Goal: Task Accomplishment & Management: Manage account settings

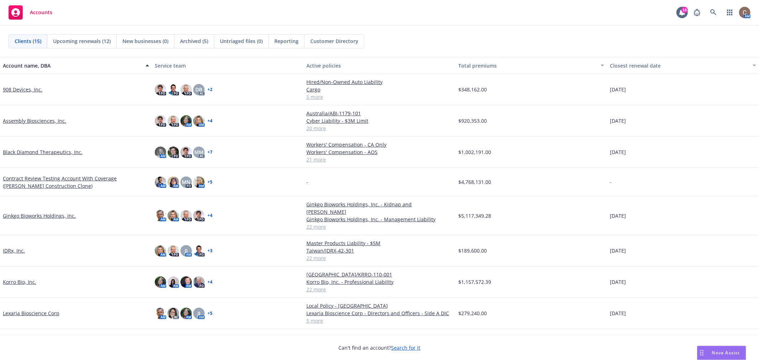
click at [28, 212] on link "Ginkgo Bioworks Holdings, Inc." at bounding box center [39, 215] width 73 height 7
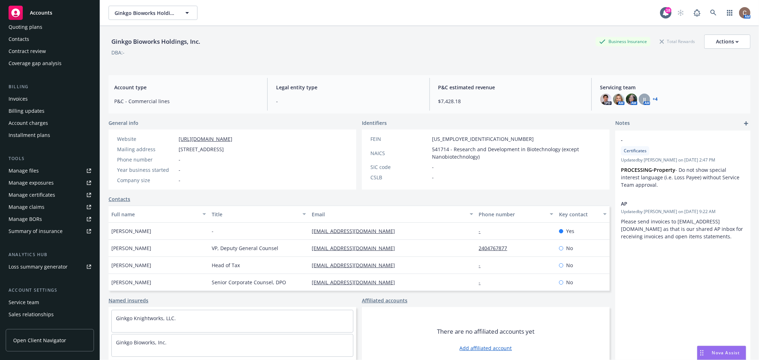
scroll to position [103, 0]
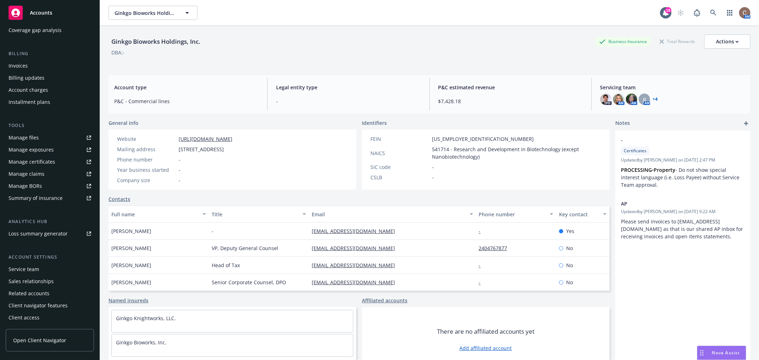
click at [44, 272] on div "Service team" at bounding box center [50, 269] width 83 height 11
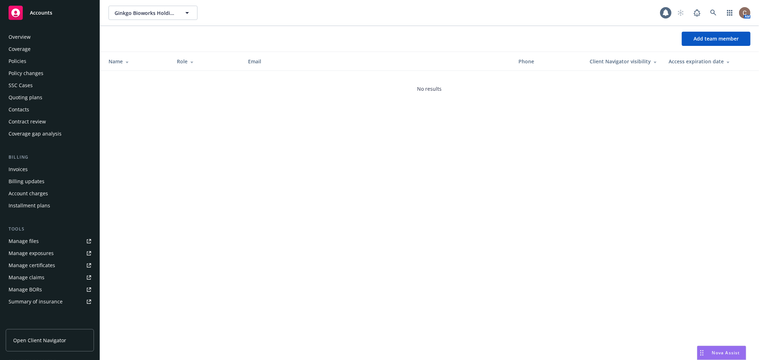
scroll to position [103, 0]
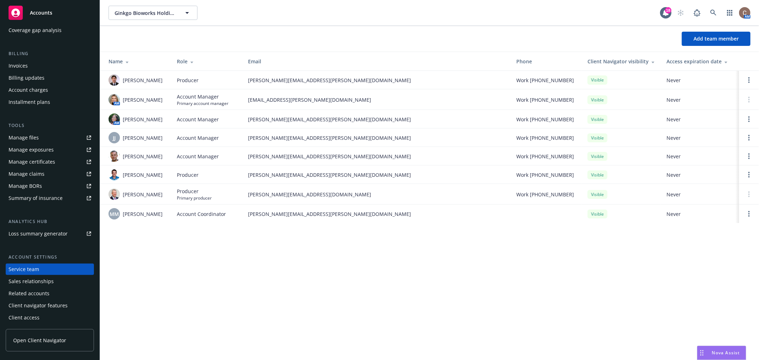
click at [152, 265] on div "Ginkgo Bioworks Holdings, Inc. Ginkgo Bioworks Holdings, Inc. 18 AM Add team me…" at bounding box center [429, 180] width 659 height 360
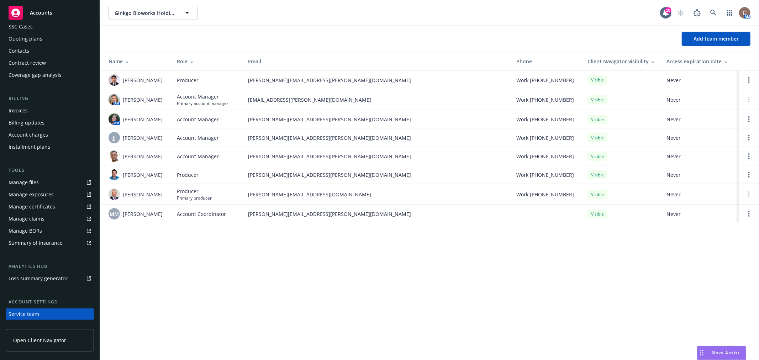
scroll to position [0, 0]
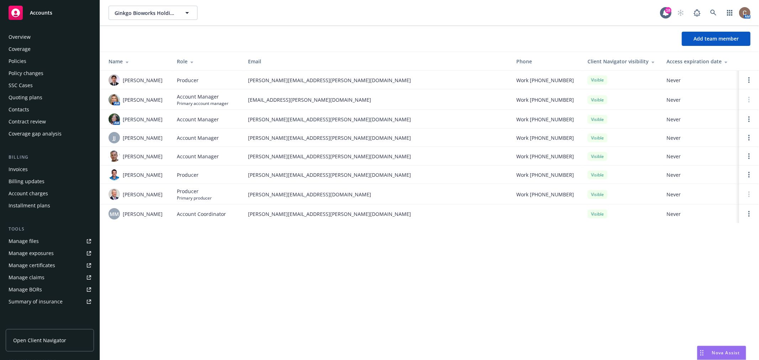
click at [24, 54] on div "Coverage" at bounding box center [20, 48] width 22 height 11
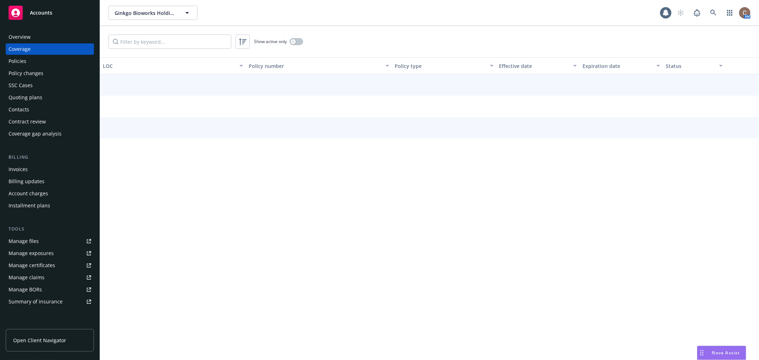
click at [23, 58] on div "Policies" at bounding box center [18, 60] width 18 height 11
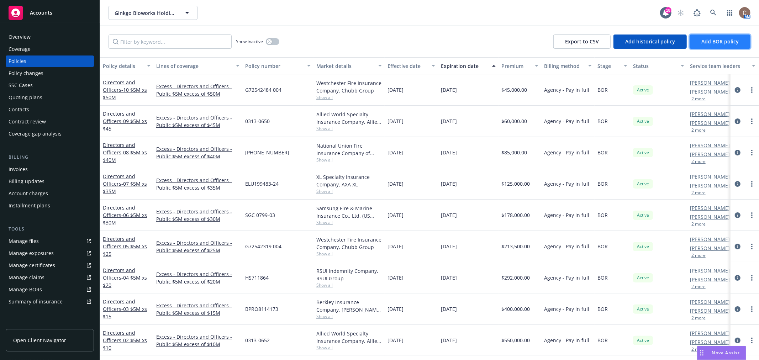
click at [713, 36] on button "Add BOR policy" at bounding box center [719, 41] width 61 height 14
select select "other"
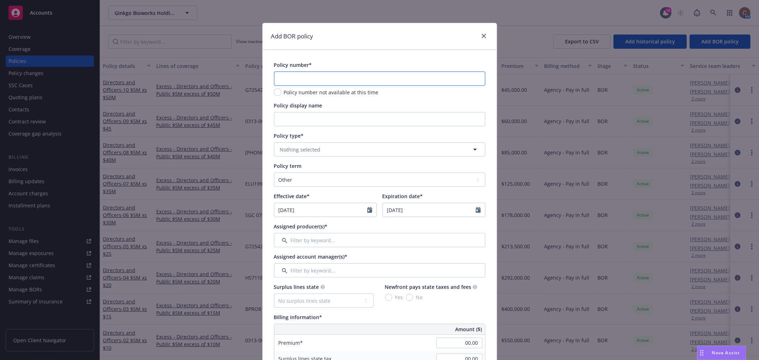
click at [327, 79] on input "text" at bounding box center [379, 78] width 211 height 14
click at [300, 76] on input "text" at bounding box center [379, 78] width 211 height 14
paste input "ERP1822895-01"
type input "ERP1822895-01"
click at [312, 114] on input "Policy display name" at bounding box center [379, 119] width 211 height 14
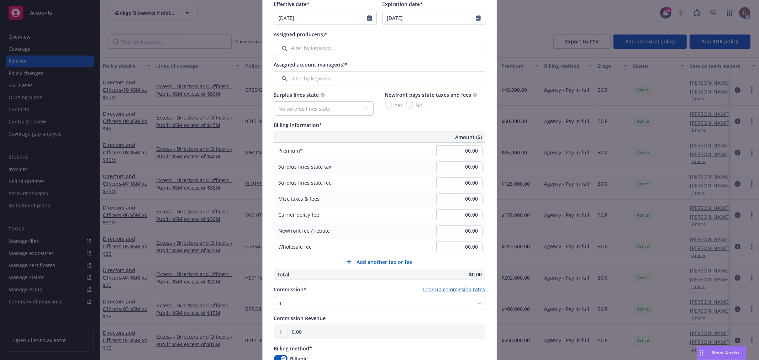
scroll to position [197, 0]
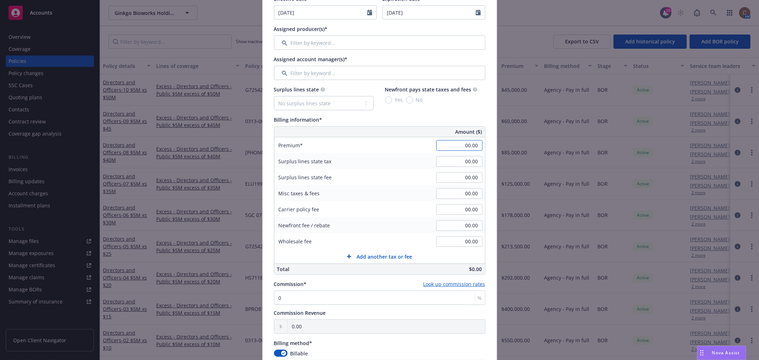
click at [458, 148] on input "00.00" at bounding box center [459, 145] width 46 height 11
type input "154,850.00"
click at [415, 105] on div "Surplus lines state No surplus lines state [US_STATE] [US_STATE] [US_STATE] [US…" at bounding box center [379, 98] width 211 height 25
click at [324, 68] on input "Filter by keyword..." at bounding box center [379, 73] width 211 height 14
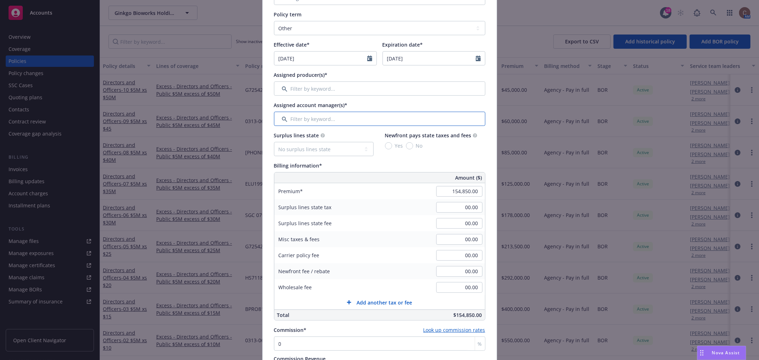
scroll to position [118, 0]
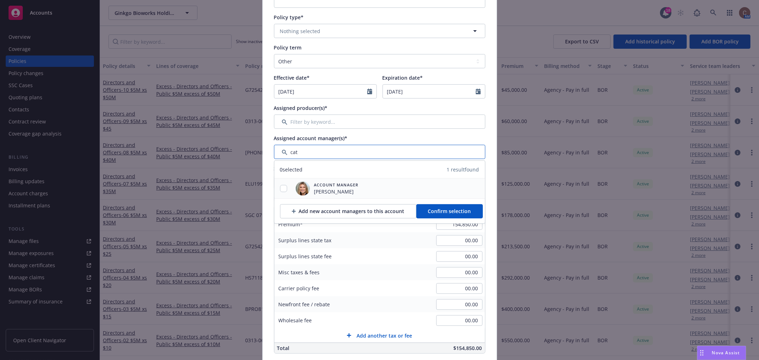
type input "cat"
click at [280, 186] on input "checkbox" at bounding box center [283, 188] width 7 height 7
checkbox input "true"
click at [428, 208] on span "Confirm selection" at bounding box center [449, 211] width 43 height 7
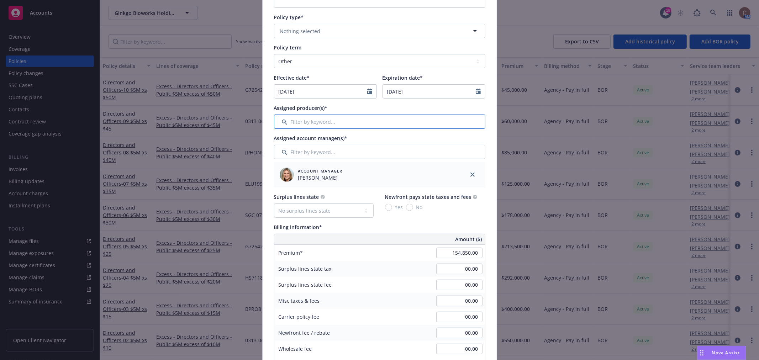
click at [348, 124] on input "Filter by keyword..." at bounding box center [379, 122] width 211 height 14
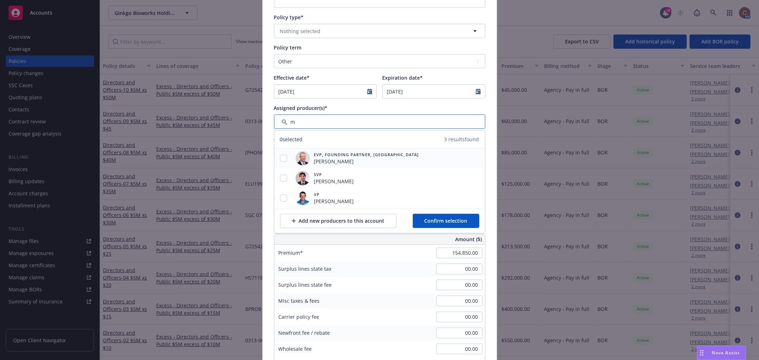
type input "m"
click at [280, 158] on input "checkbox" at bounding box center [283, 158] width 7 height 7
checkbox input "true"
click at [280, 178] on input "checkbox" at bounding box center [283, 178] width 7 height 7
checkbox input "true"
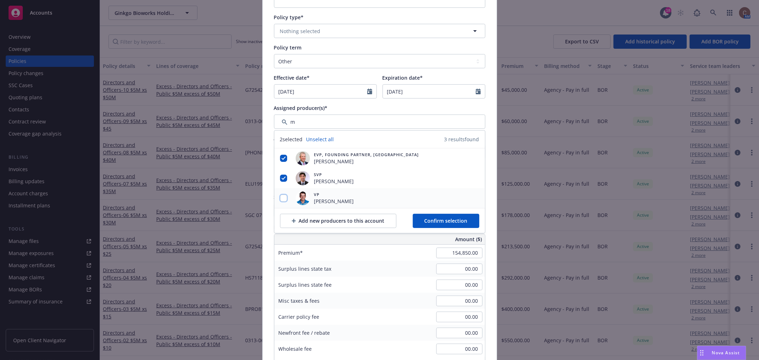
click at [280, 197] on input "checkbox" at bounding box center [283, 198] width 7 height 7
checkbox input "true"
click at [450, 222] on span "Confirm selection" at bounding box center [445, 220] width 43 height 7
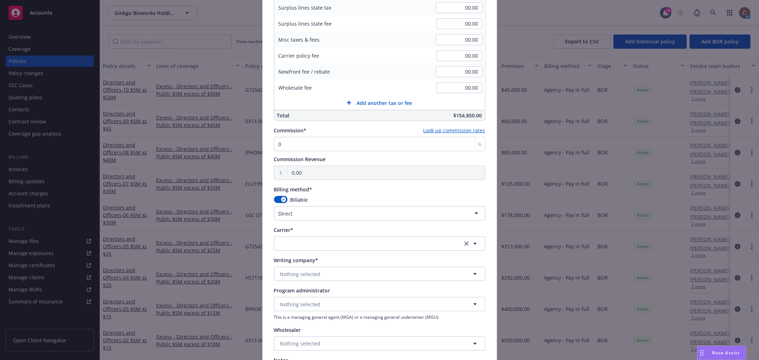
scroll to position [513, 0]
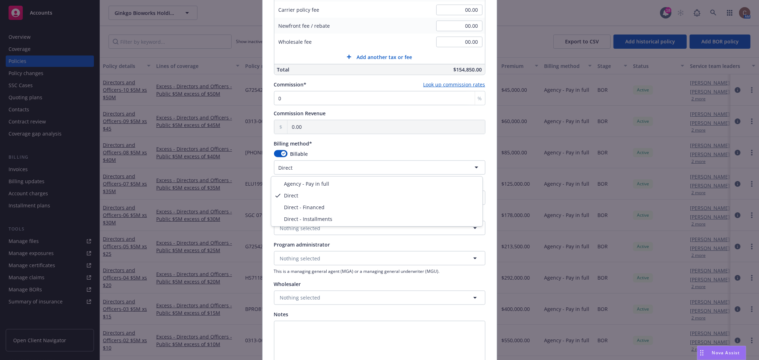
click at [354, 172] on html "Accounts Overview Coverage Policies Policy changes SSC Cases Quoting plans Cont…" at bounding box center [379, 180] width 759 height 360
select select "AGENCY_PAY_IN_FULL"
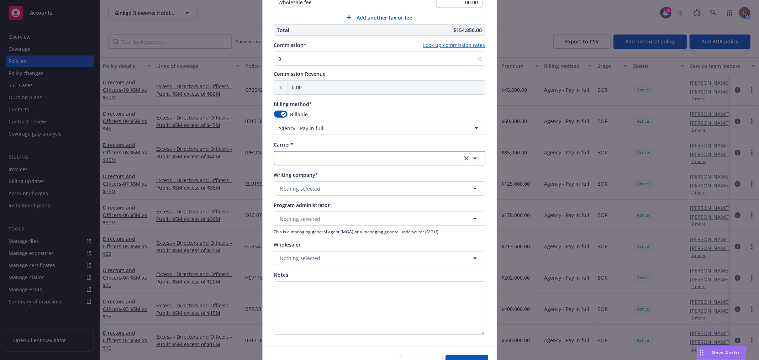
click at [332, 160] on button "button" at bounding box center [379, 158] width 211 height 14
type input "zur"
click at [311, 203] on span "Appointed carrier" at bounding box center [310, 202] width 57 height 7
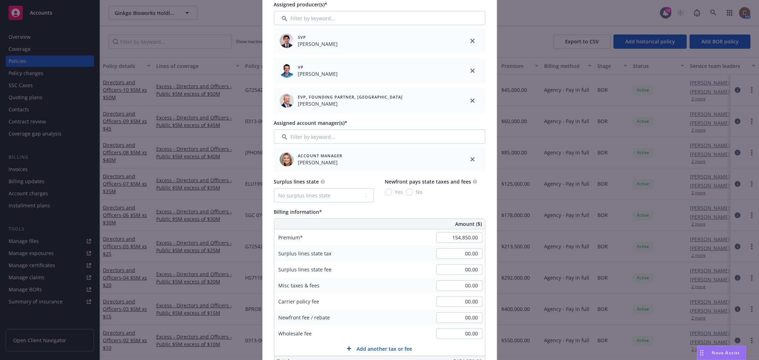
scroll to position [118, 0]
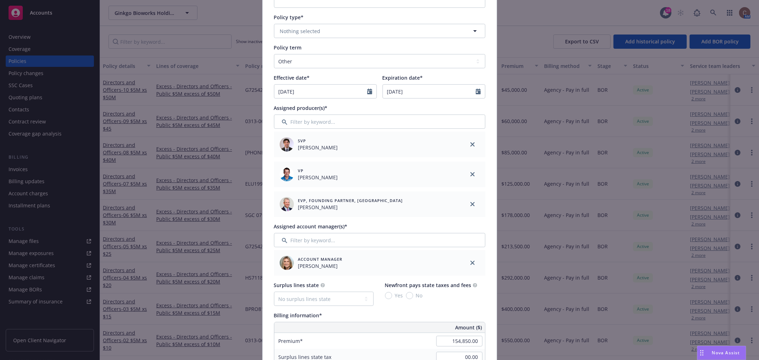
click at [369, 94] on div at bounding box center [371, 92] width 9 height 14
click at [367, 89] on icon "Calendar" at bounding box center [369, 92] width 5 height 6
click at [351, 105] on button "button" at bounding box center [352, 108] width 9 height 9
select select "9"
click at [301, 175] on span "30" at bounding box center [306, 175] width 10 height 9
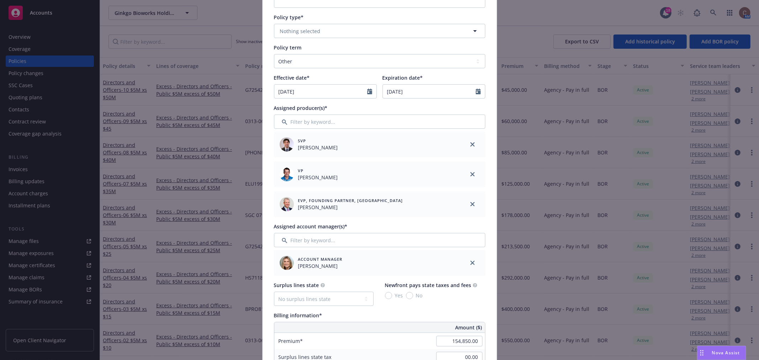
type input "[DATE]"
click at [322, 94] on input "[DATE]" at bounding box center [320, 92] width 93 height 14
select select "9"
type input "[DATE]"
click at [354, 62] on select "Select policy term 12 Month 6 Month 4 Month 3 Month 2 Month 1 Month 36 Month (3…" at bounding box center [379, 61] width 211 height 14
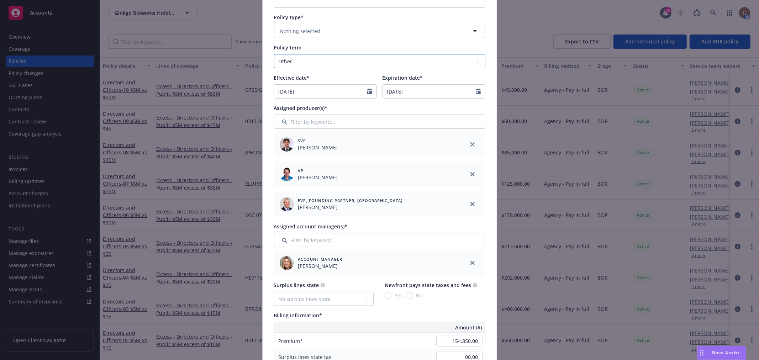
select select "12"
click at [274, 54] on select "Select policy term 12 Month 6 Month 4 Month 3 Month 2 Month 1 Month 36 Month (3…" at bounding box center [379, 61] width 211 height 14
type input "[DATE]"
click at [353, 79] on div "Effective date*" at bounding box center [325, 77] width 103 height 7
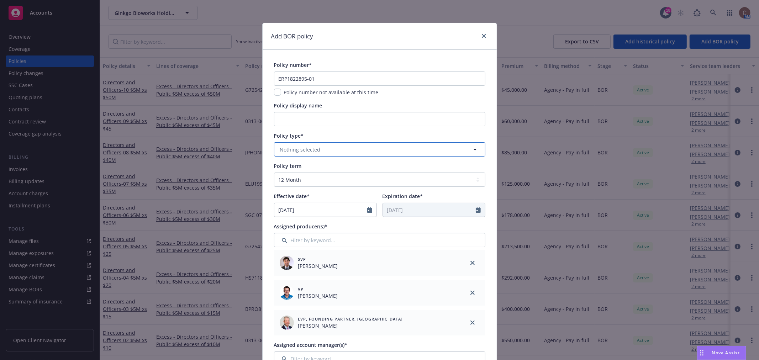
click at [362, 151] on button "Nothing selected" at bounding box center [379, 149] width 211 height 14
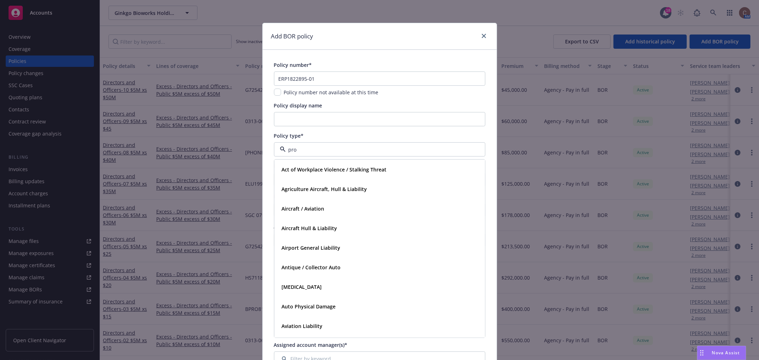
type input "prop"
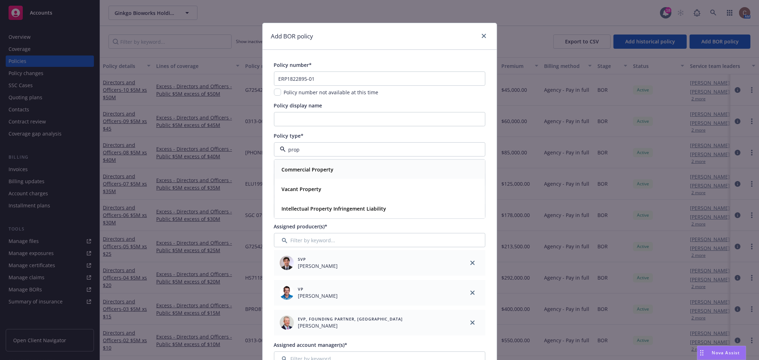
click at [330, 167] on div "Commercial Property" at bounding box center [307, 169] width 56 height 10
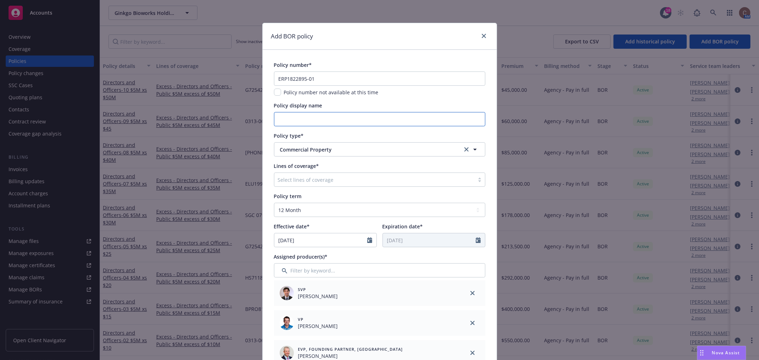
click at [337, 119] on input "Policy display name" at bounding box center [379, 119] width 211 height 14
type input "Property"
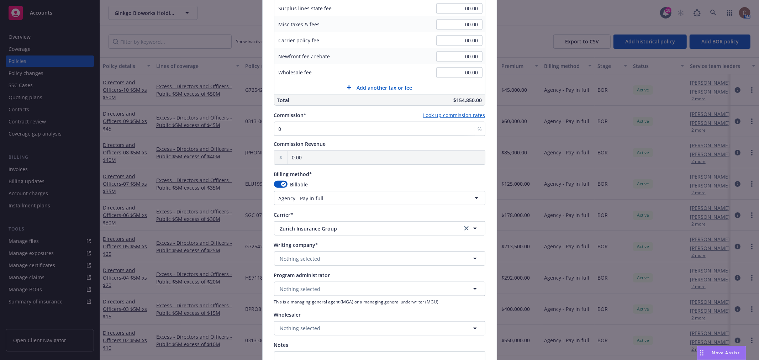
scroll to position [513, 0]
click at [339, 258] on button "Nothing selected" at bounding box center [379, 258] width 211 height 14
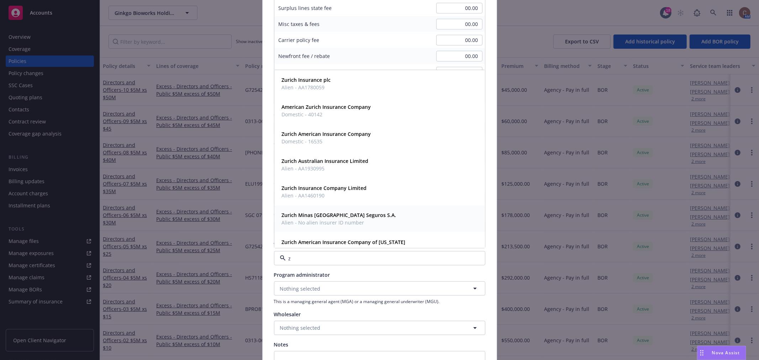
type input "zu"
click at [350, 134] on strong "Zurich American Insurance Company" at bounding box center [326, 134] width 89 height 7
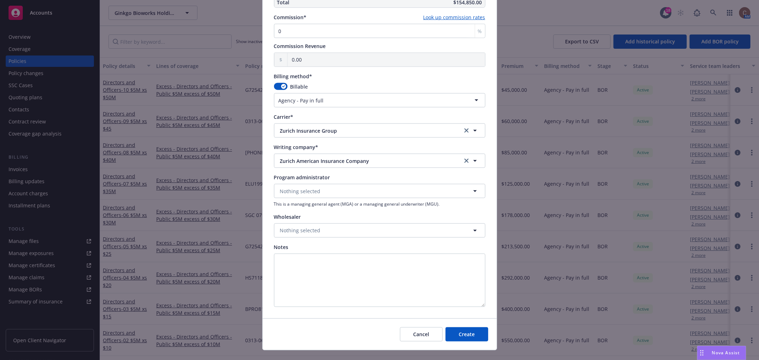
scroll to position [624, 0]
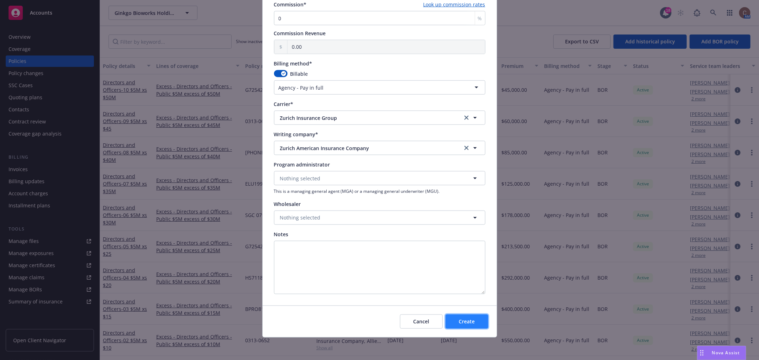
click at [471, 320] on span "Create" at bounding box center [466, 321] width 16 height 7
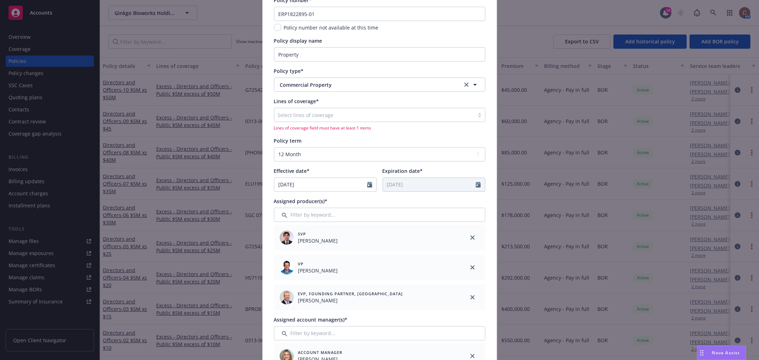
scroll to position [0, 0]
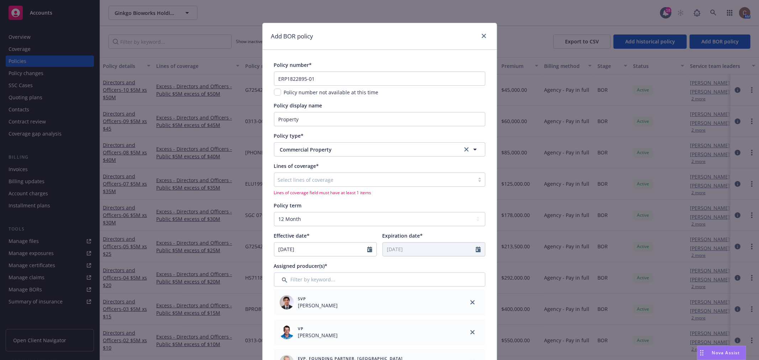
click at [350, 177] on div at bounding box center [374, 179] width 193 height 9
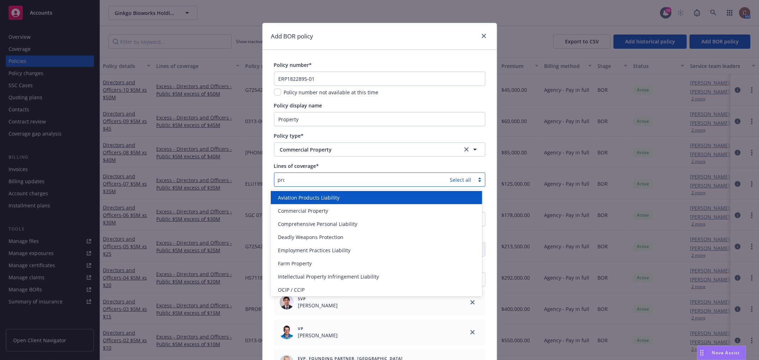
type input "prop"
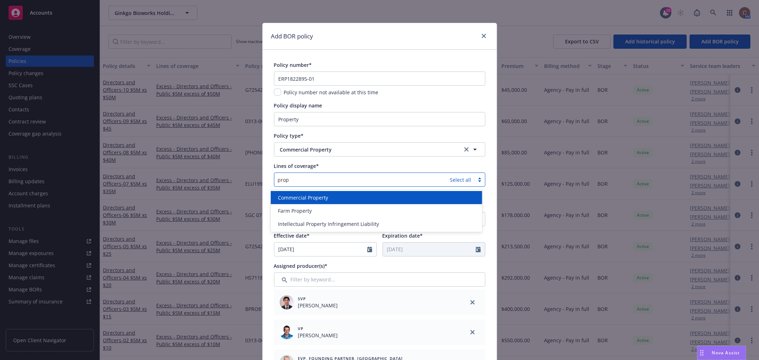
click at [328, 194] on div "Commercial Property" at bounding box center [376, 197] width 203 height 7
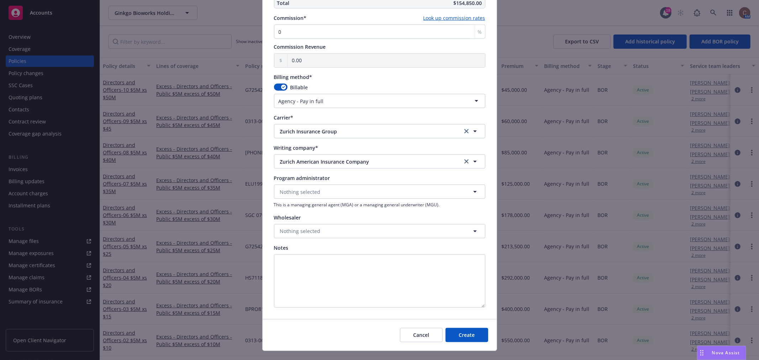
scroll to position [624, 0]
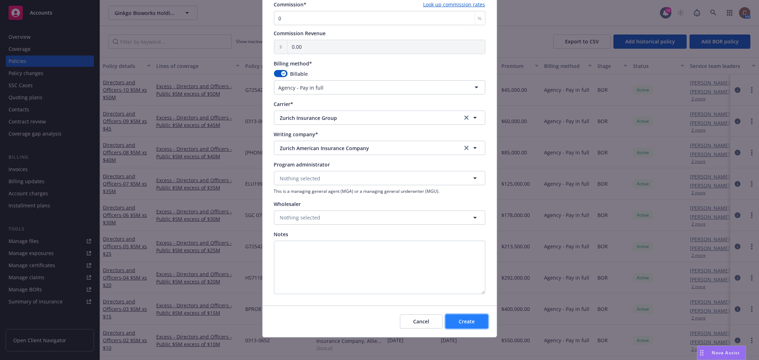
click at [471, 321] on span "Create" at bounding box center [466, 321] width 16 height 7
select select "DIRECT"
select select "other"
type input "[DATE]"
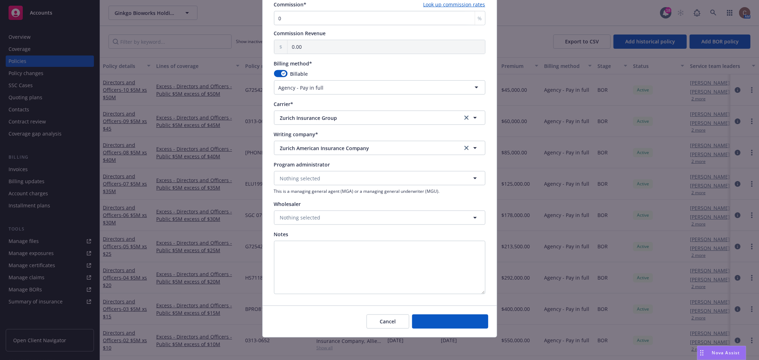
type input "00.00"
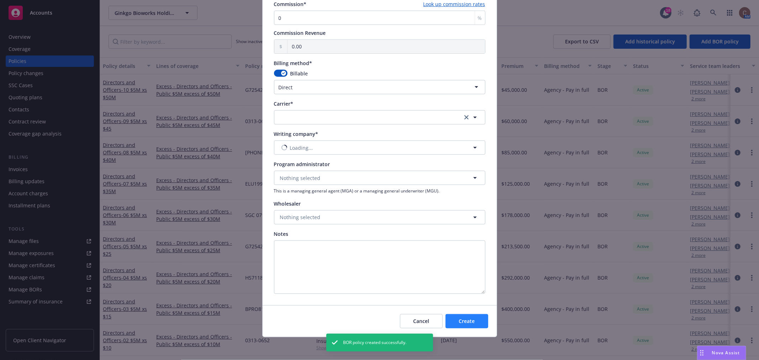
scroll to position [507, 0]
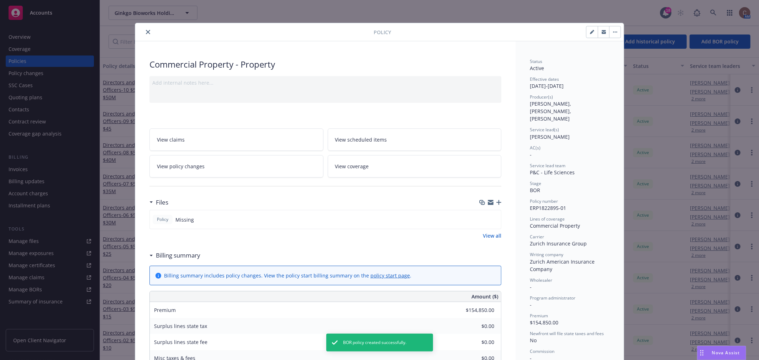
click at [496, 202] on icon "button" at bounding box center [498, 202] width 5 height 5
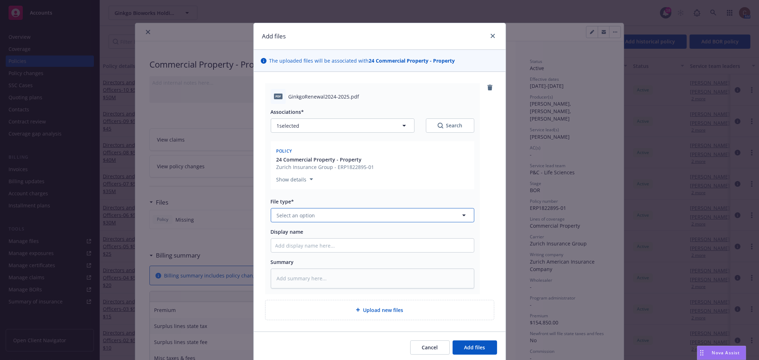
click at [345, 214] on button "Select an option" at bounding box center [372, 215] width 203 height 14
type textarea "x"
click at [339, 212] on button "Select an option" at bounding box center [372, 215] width 203 height 14
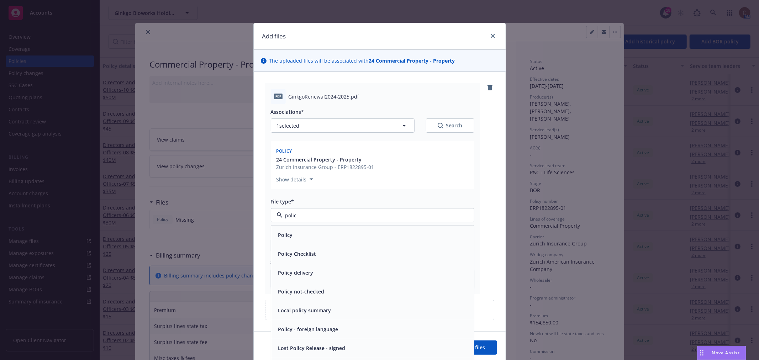
type input "policy"
click at [304, 233] on div "Policy" at bounding box center [372, 235] width 194 height 10
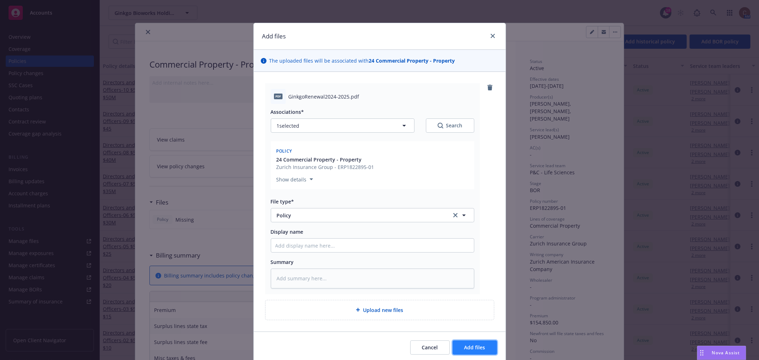
click at [466, 343] on button "Add files" at bounding box center [474, 347] width 44 height 14
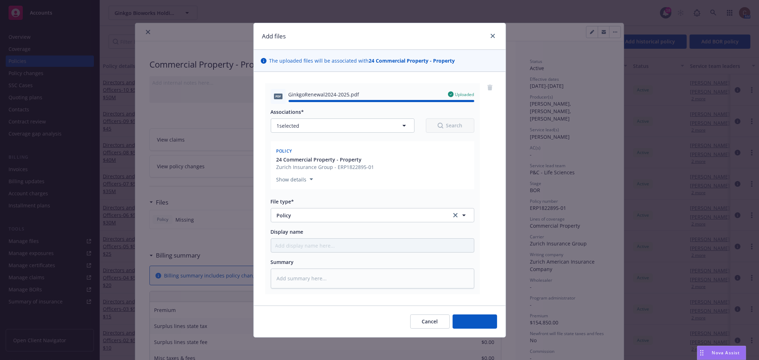
type textarea "x"
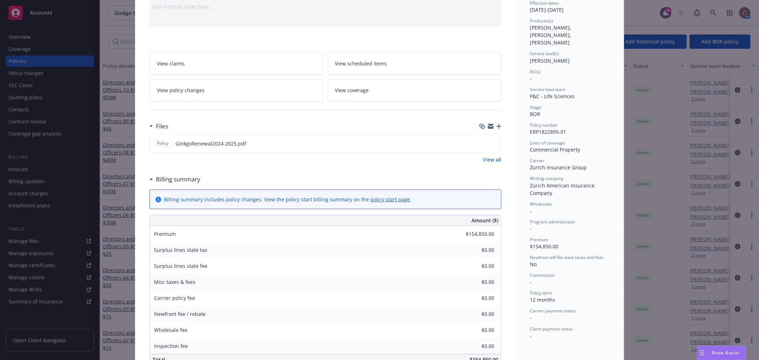
scroll to position [0, 0]
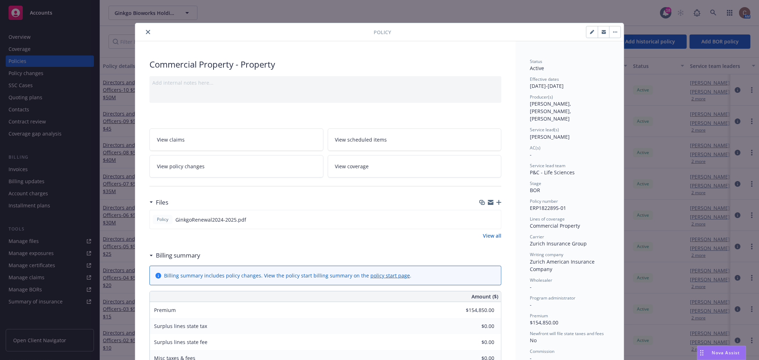
click at [144, 32] on button "close" at bounding box center [148, 32] width 9 height 9
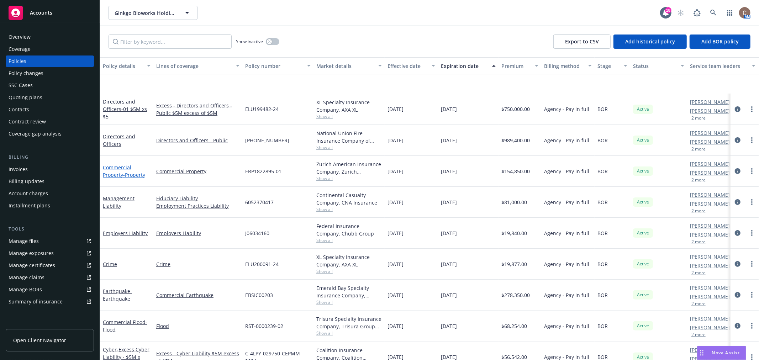
scroll to position [316, 0]
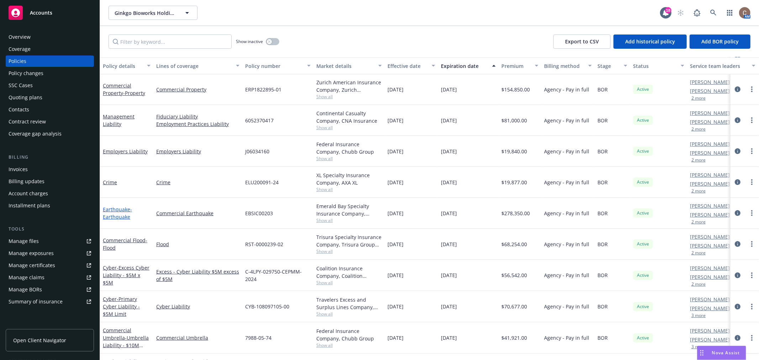
click at [117, 214] on span "- Earthquake" at bounding box center [117, 213] width 29 height 14
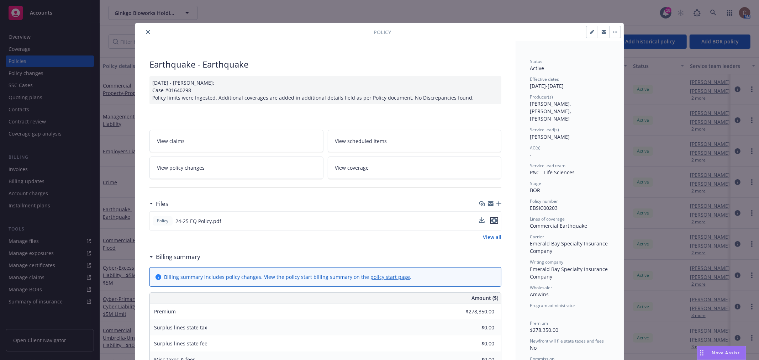
click at [491, 221] on icon "preview file" at bounding box center [494, 220] width 6 height 5
click at [146, 33] on icon "close" at bounding box center [148, 32] width 4 height 4
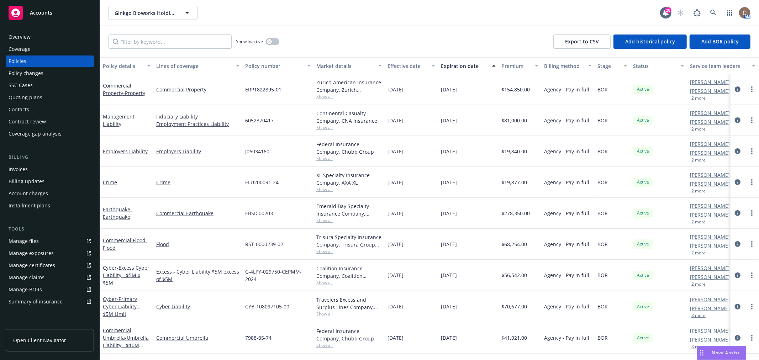
click at [43, 242] on link "Manage files" at bounding box center [50, 240] width 88 height 11
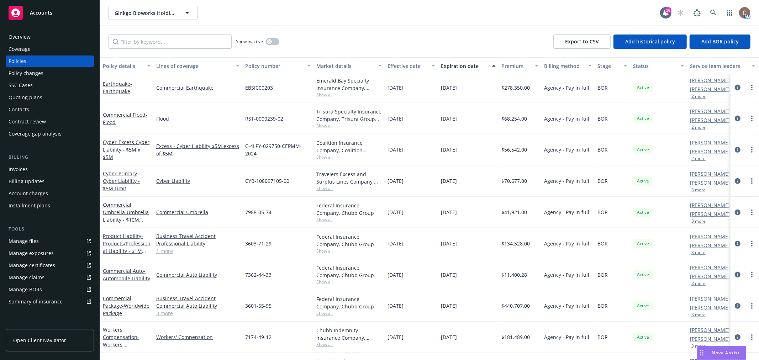
scroll to position [459, 0]
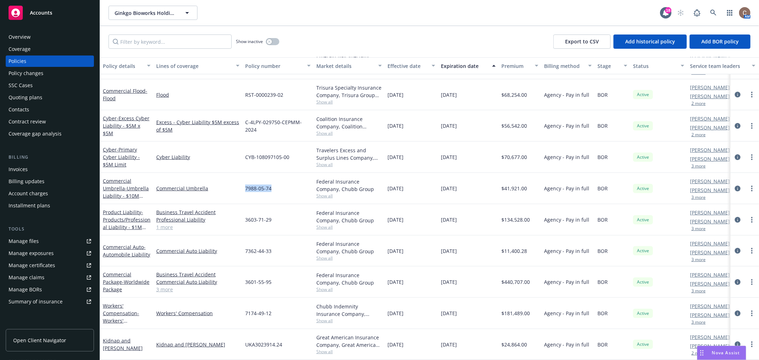
drag, startPoint x: 272, startPoint y: 183, endPoint x: 246, endPoint y: 182, distance: 26.3
click at [246, 182] on div "7988-05-74" at bounding box center [277, 188] width 71 height 31
copy span "7988-05-74"
